Goal: Task Accomplishment & Management: Use online tool/utility

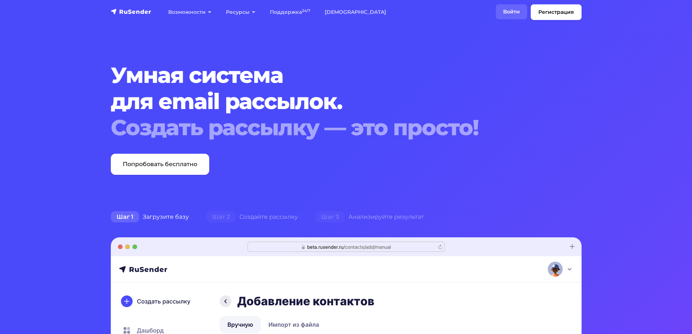
click at [514, 11] on link "Войти" at bounding box center [511, 11] width 31 height 15
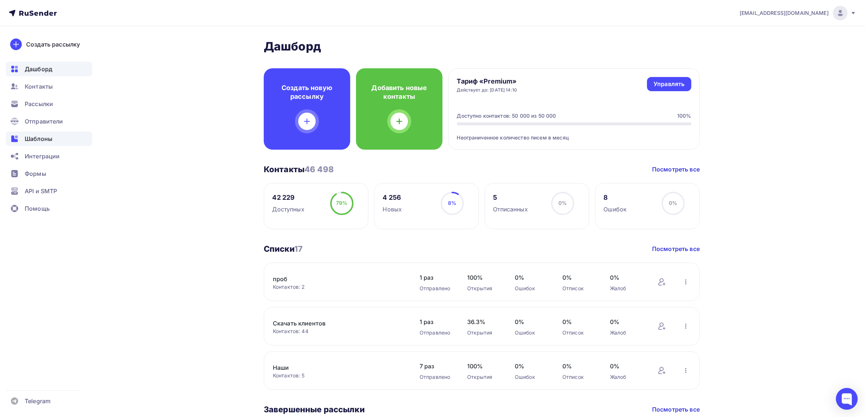
click at [56, 142] on div "Шаблоны" at bounding box center [49, 139] width 86 height 15
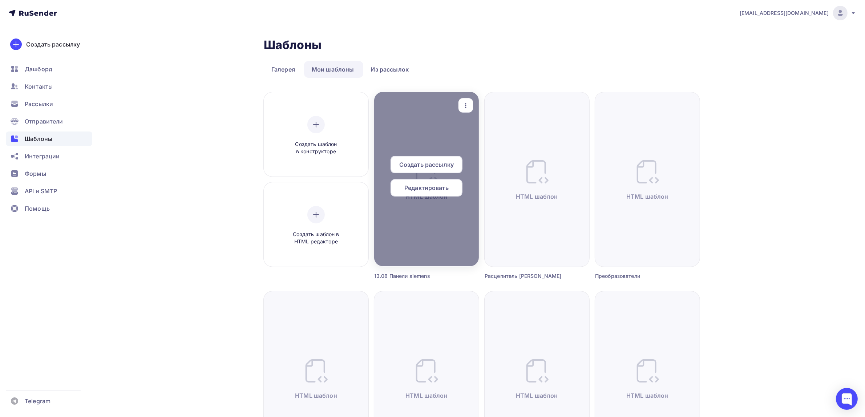
click at [464, 108] on icon "button" at bounding box center [465, 105] width 9 height 9
click at [484, 135] on link "Предпросмотр" at bounding box center [499, 141] width 73 height 15
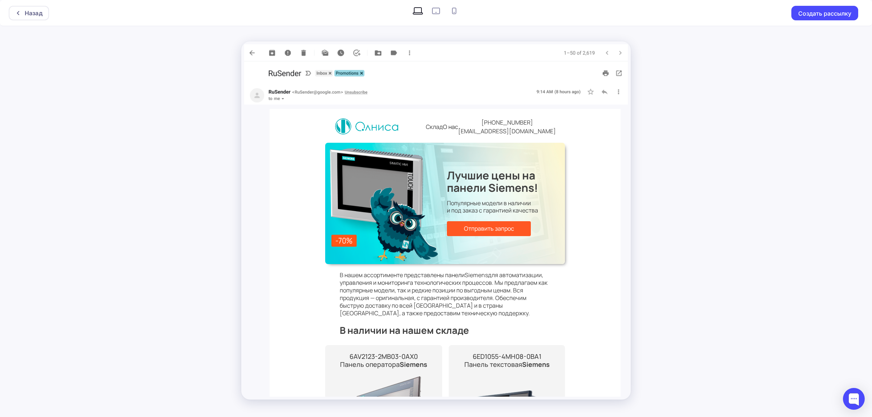
click at [661, 155] on div "Назад Создать рассылку" at bounding box center [436, 208] width 872 height 417
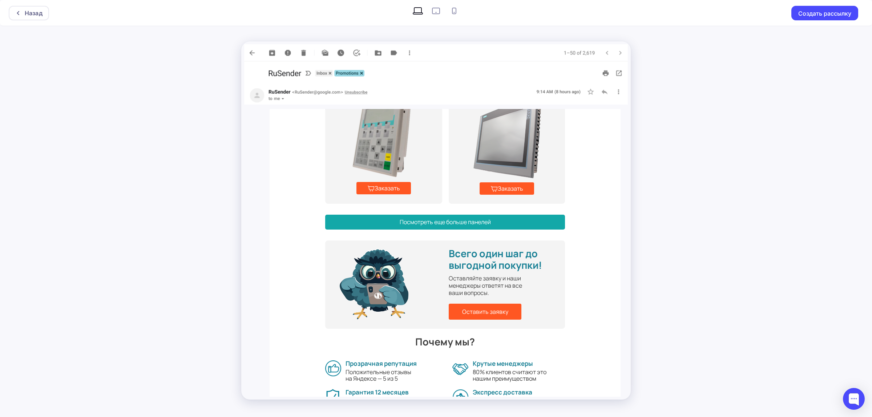
scroll to position [523, 0]
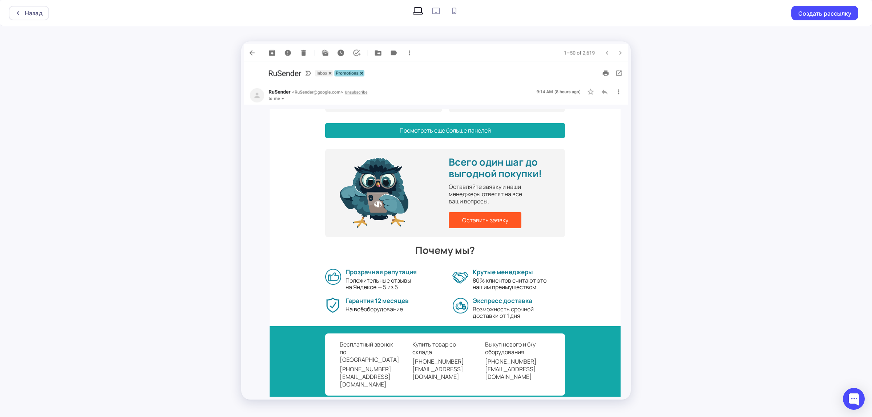
click at [705, 218] on div "Назад Создать рассылку" at bounding box center [436, 208] width 872 height 417
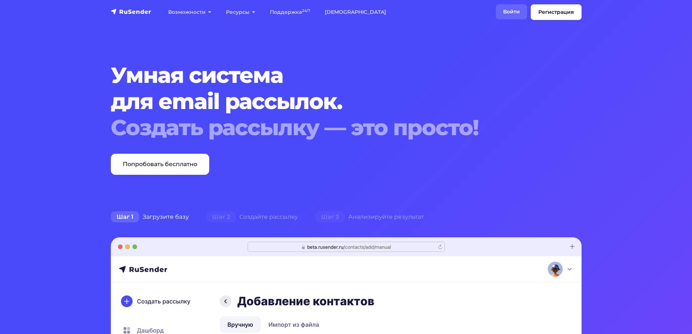
click at [504, 12] on link "Войти" at bounding box center [511, 11] width 31 height 15
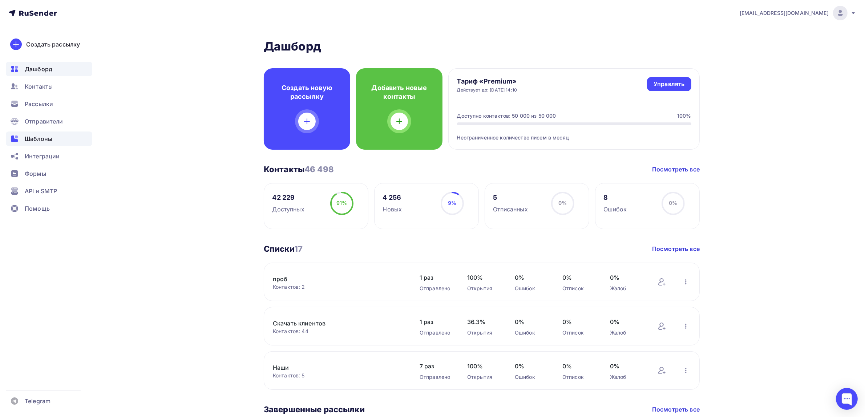
click at [68, 135] on div "Шаблоны" at bounding box center [49, 139] width 86 height 15
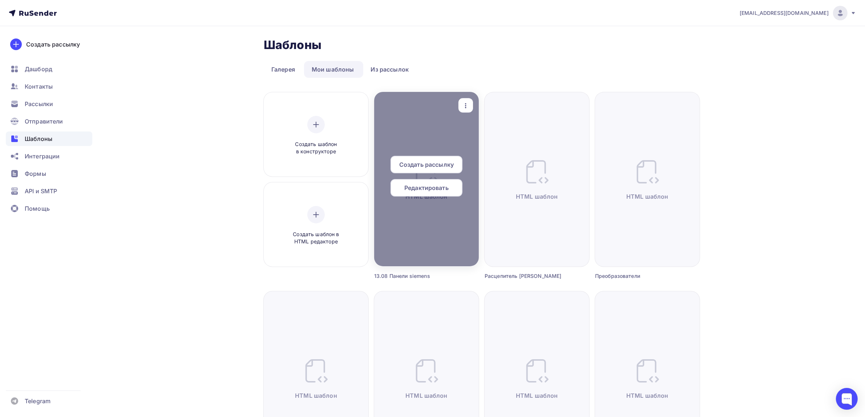
click at [465, 108] on icon "button" at bounding box center [465, 105] width 9 height 9
click at [501, 142] on div "Предпросмотр" at bounding box center [503, 141] width 45 height 9
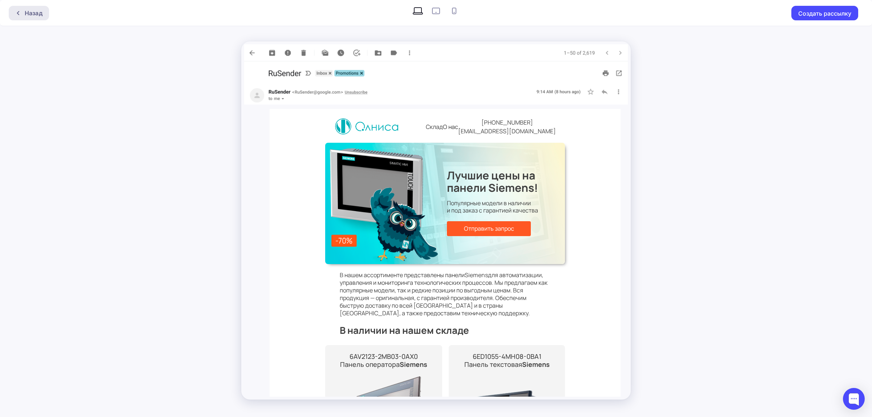
click at [29, 10] on div "Назад" at bounding box center [34, 13] width 18 height 9
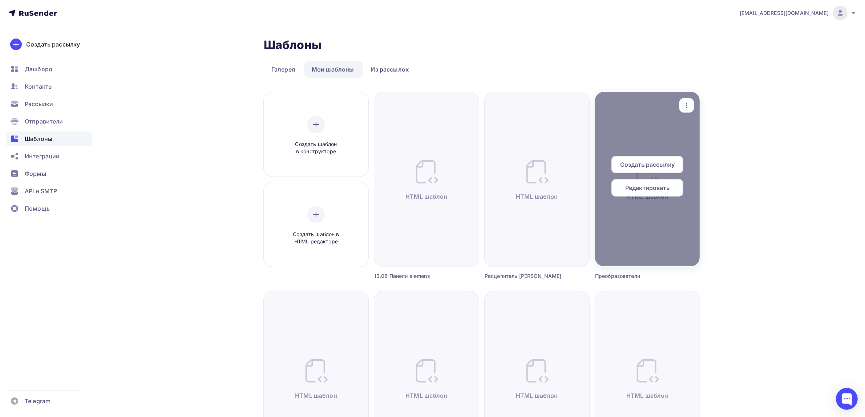
click at [688, 104] on icon "button" at bounding box center [686, 105] width 9 height 9
click at [702, 140] on div "Предпросмотр" at bounding box center [724, 141] width 45 height 9
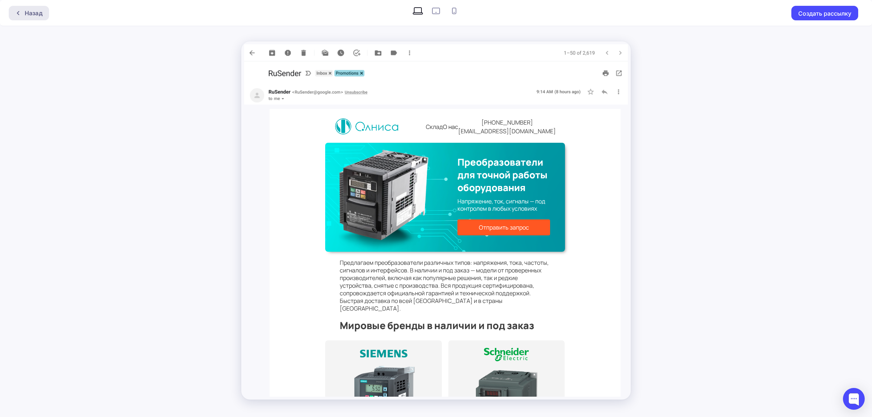
click at [38, 14] on div "Назад" at bounding box center [34, 13] width 18 height 9
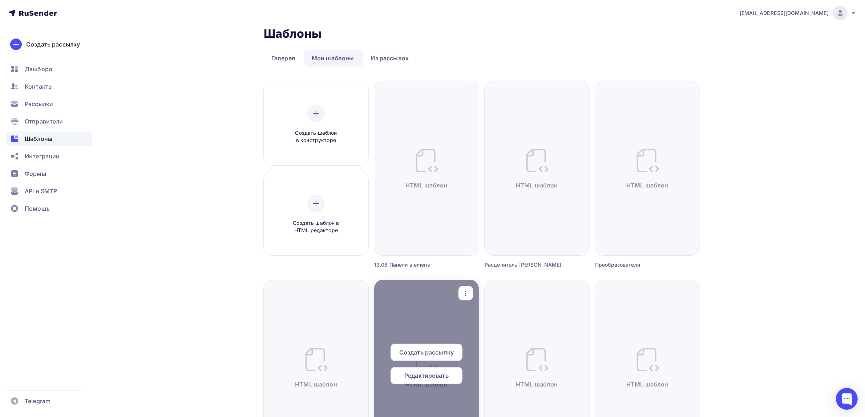
scroll to position [45, 0]
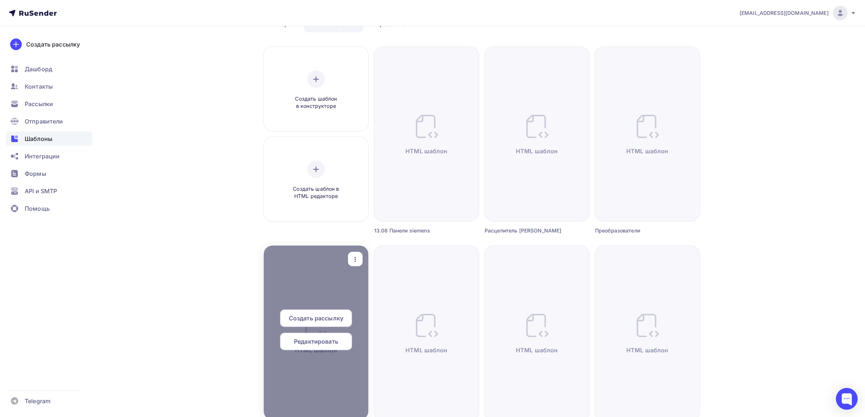
click at [351, 257] on icon "button" at bounding box center [355, 259] width 9 height 9
click at [404, 295] on div "Предпросмотр" at bounding box center [393, 295] width 45 height 9
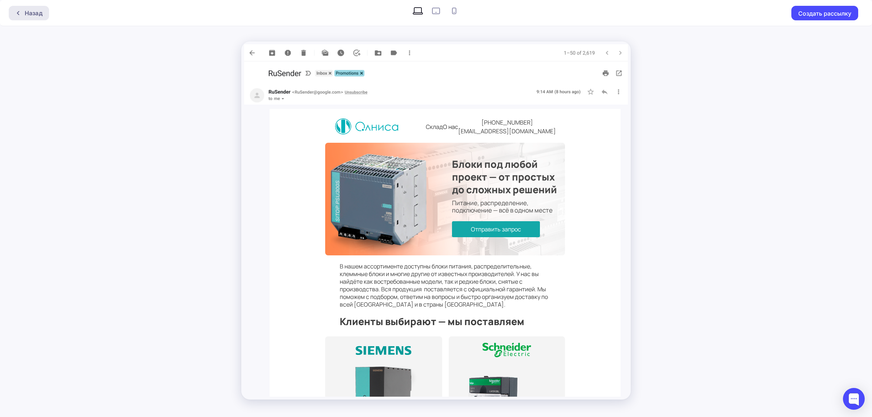
click at [28, 11] on div "Назад" at bounding box center [34, 13] width 18 height 9
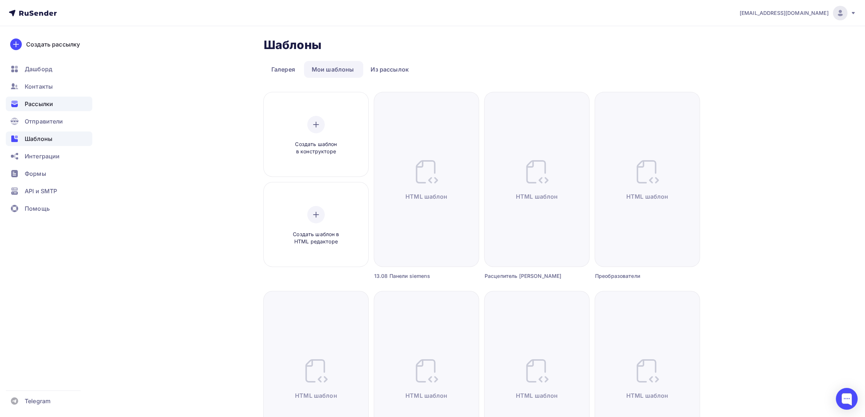
click at [38, 104] on span "Рассылки" at bounding box center [39, 104] width 28 height 9
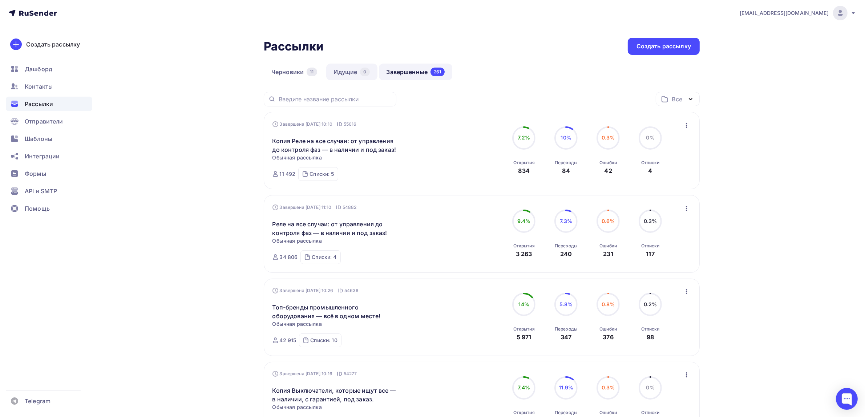
click at [353, 70] on link "Идущие 0" at bounding box center [351, 72] width 51 height 17
